Goal: Task Accomplishment & Management: Use online tool/utility

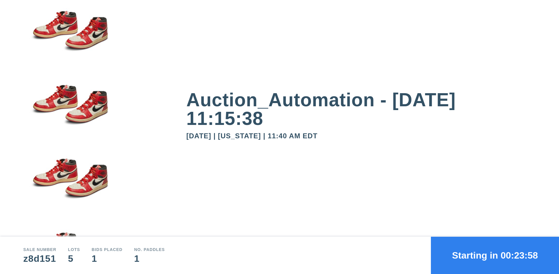
click at [495, 255] on button "Starting in 00:23:58" at bounding box center [495, 255] width 128 height 37
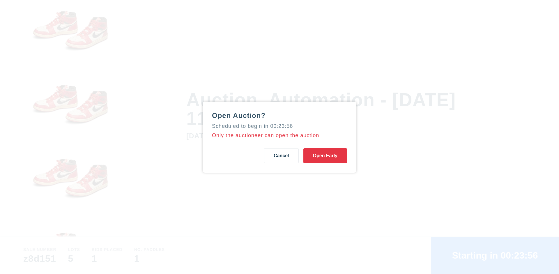
click at [325, 155] on button "Open Early" at bounding box center [325, 155] width 44 height 15
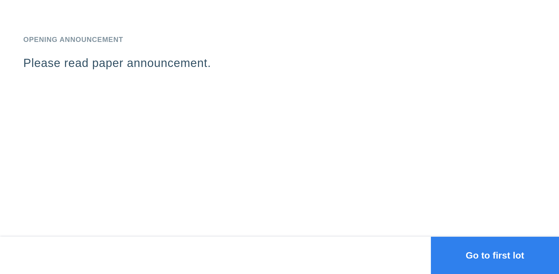
click at [495, 255] on button "Go to first lot" at bounding box center [495, 255] width 128 height 37
